Goal: Task Accomplishment & Management: Use online tool/utility

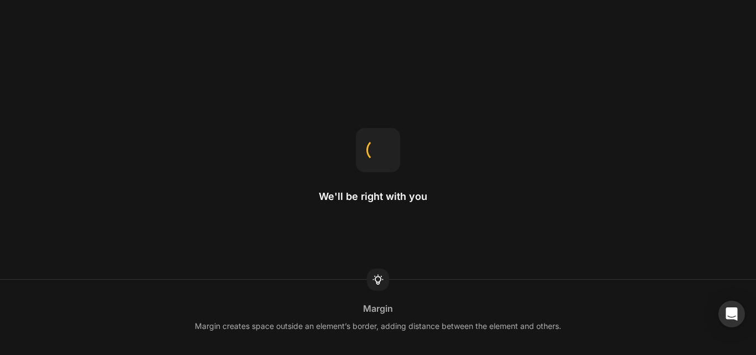
click at [446, 140] on div "We'll be right with you [PERSON_NAME] creates space outside an element’s border…" at bounding box center [378, 177] width 756 height 355
